Goal: Task Accomplishment & Management: Use online tool/utility

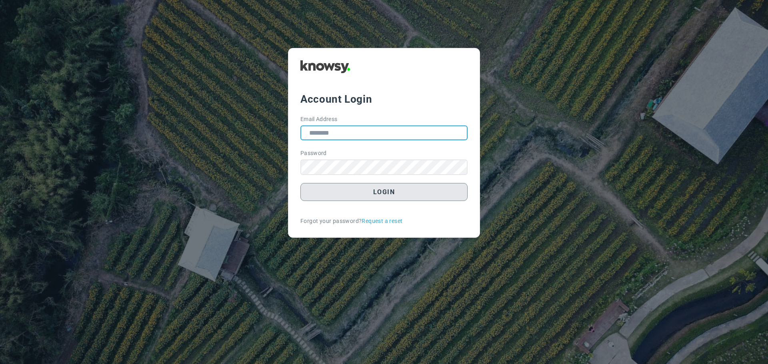
type input "**********"
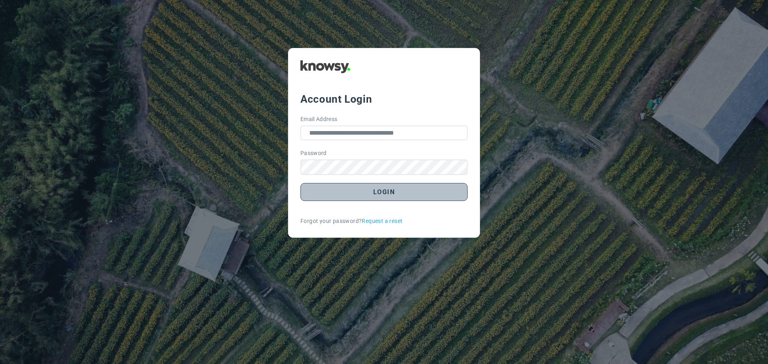
click at [402, 188] on button "Login" at bounding box center [383, 192] width 167 height 18
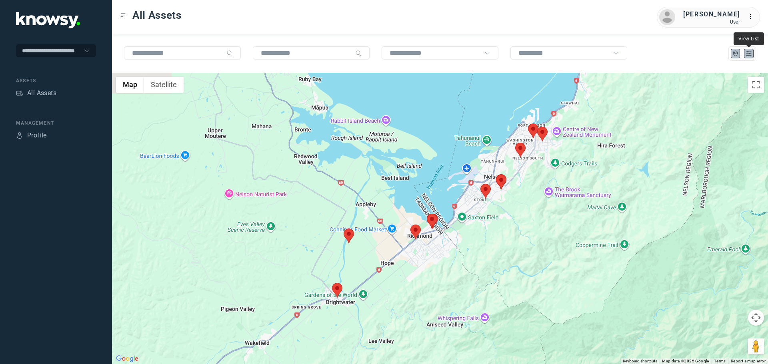
click at [749, 52] on icon "List" at bounding box center [748, 53] width 7 height 7
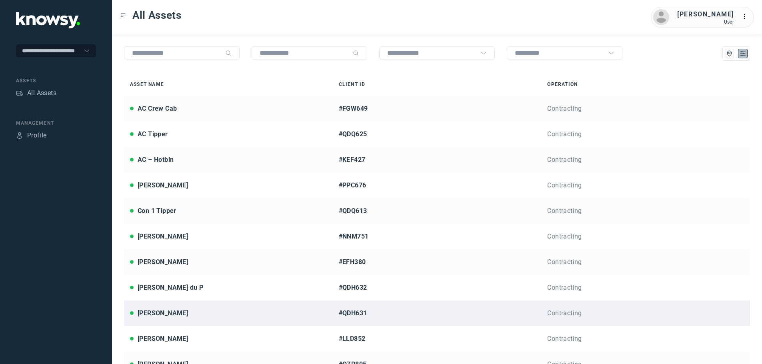
click at [168, 311] on div "[PERSON_NAME]" at bounding box center [228, 314] width 197 height 10
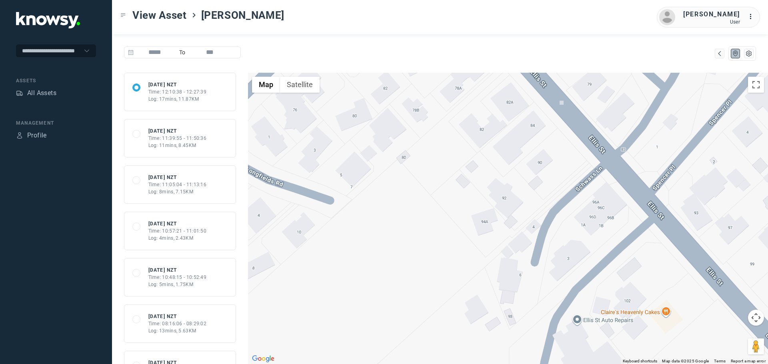
drag, startPoint x: 428, startPoint y: 142, endPoint x: 435, endPoint y: 300, distance: 158.9
click at [435, 300] on div at bounding box center [508, 218] width 520 height 291
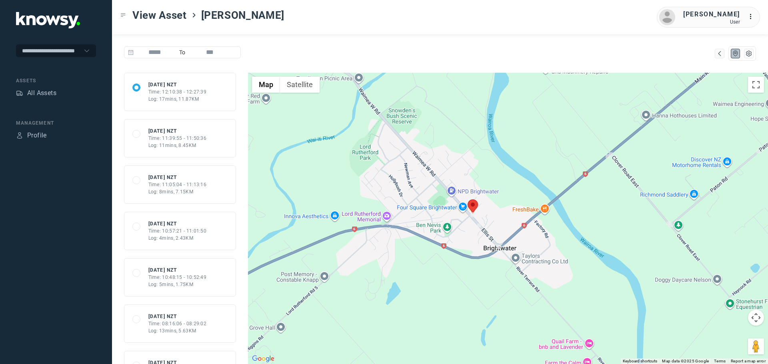
click at [186, 138] on div "Time: 11:39:55 - 11:50:36" at bounding box center [177, 138] width 58 height 7
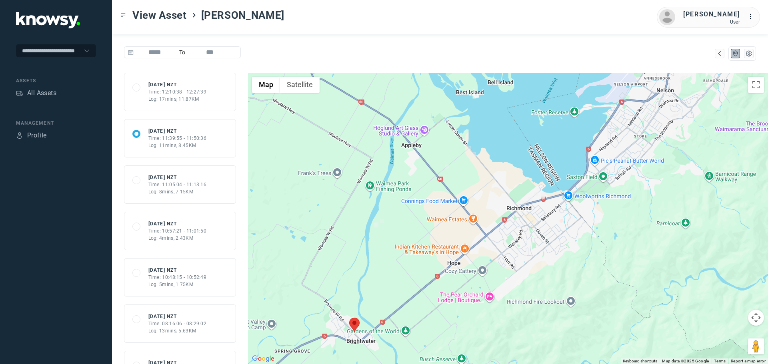
drag, startPoint x: 580, startPoint y: 243, endPoint x: 519, endPoint y: 266, distance: 65.4
click at [519, 266] on div at bounding box center [508, 218] width 520 height 291
